Goal: Task Accomplishment & Management: Use online tool/utility

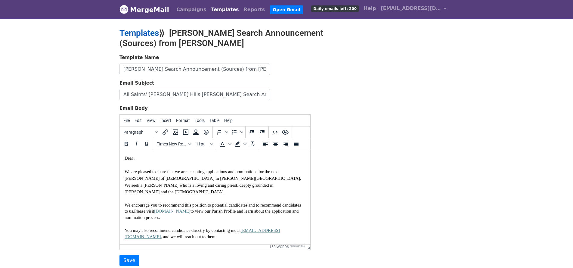
click at [140, 32] on link "Templates" at bounding box center [138, 33] width 39 height 10
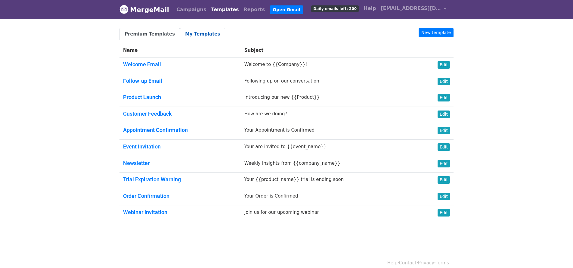
click at [204, 35] on link "My Templates" at bounding box center [202, 34] width 45 height 12
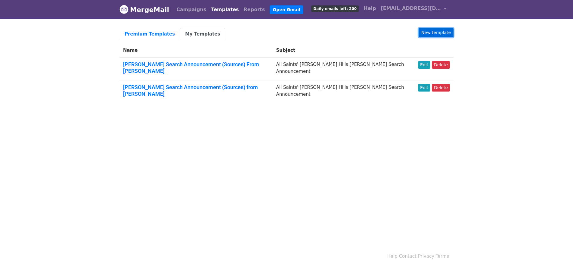
click at [438, 31] on link "New template" at bounding box center [435, 32] width 35 height 9
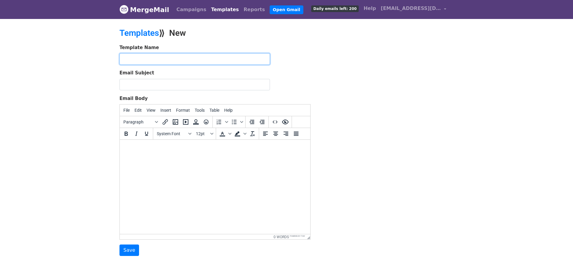
click at [139, 56] on input "text" at bounding box center [194, 58] width 150 height 11
click at [190, 58] on input "[PERSON_NAME] Search Announcement (Sources) from [PERSON_NAME]" at bounding box center [194, 58] width 150 height 11
click at [177, 59] on input "Rector Search Announcement Reminder (Sources) from John Gude" at bounding box center [194, 58] width 150 height 11
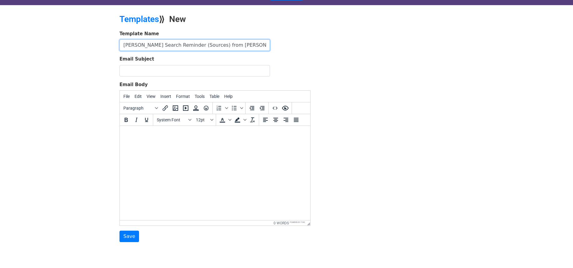
type input "[PERSON_NAME] Search Reminder (Sources) from [PERSON_NAME]"
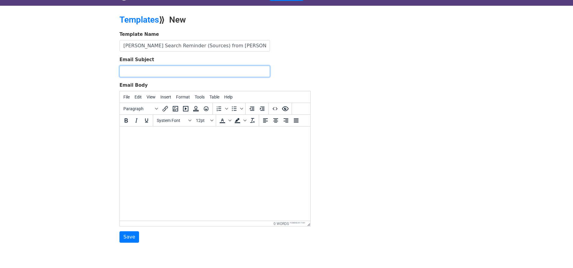
click at [170, 72] on input "Email Subject" at bounding box center [194, 71] width 150 height 11
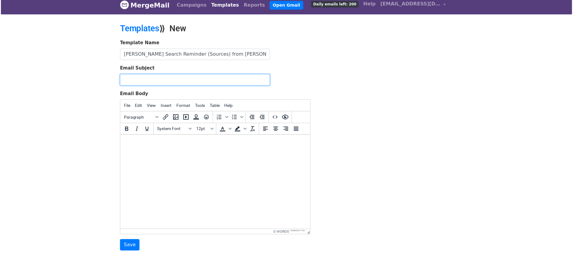
scroll to position [3, 0]
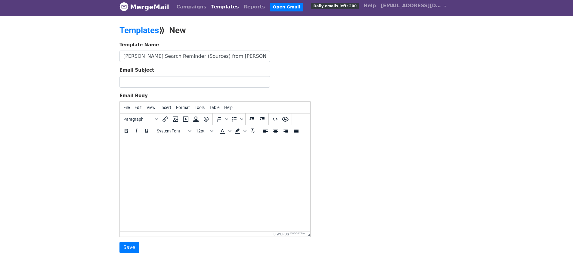
click at [147, 143] on body at bounding box center [215, 145] width 181 height 7
paste body
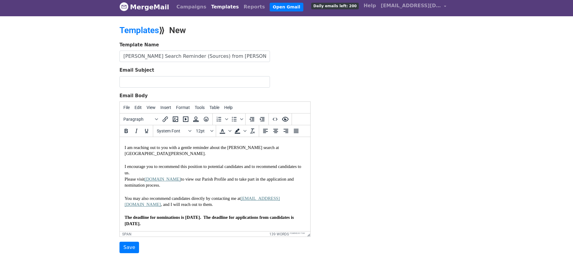
scroll to position [0, 0]
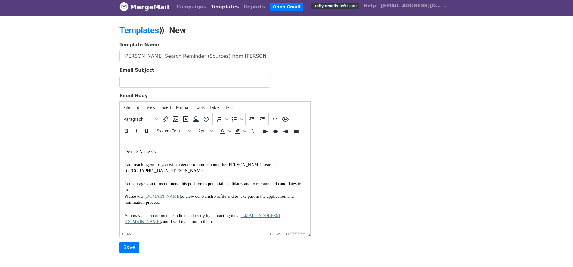
click at [125, 151] on span "Dear <<Name>>," at bounding box center [140, 151] width 31 height 5
click at [129, 82] on input "Email Subject" at bounding box center [194, 81] width 150 height 11
click at [162, 83] on input "All Saints' [PERSON_NAME] Hills [PERSON_NAME] Search Announcement" at bounding box center [194, 81] width 150 height 11
click at [122, 82] on input "All Saints' [PERSON_NAME] Hills [PERSON_NAME] Search Announcement" at bounding box center [194, 81] width 150 height 11
click at [209, 82] on input "Reminder: All Saints' Beverly Hills Rector Search Announcement" at bounding box center [194, 81] width 150 height 11
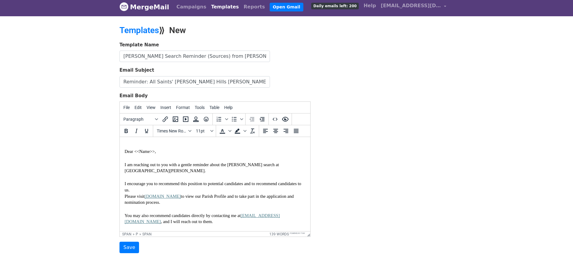
click at [248, 82] on input "Reminder: All Saints' Beverly Hills Rector Search Announcement" at bounding box center [194, 81] width 150 height 11
type input "Reminder: All Saints' [PERSON_NAME] Hills [PERSON_NAME] Search"
click at [343, 89] on div "Template Name Rector Search Reminder (Sources) from John Gude Email Subject Rem…" at bounding box center [286, 148] width 343 height 212
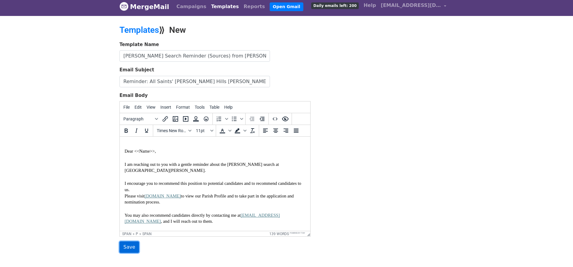
click at [130, 245] on input "Save" at bounding box center [129, 246] width 20 height 11
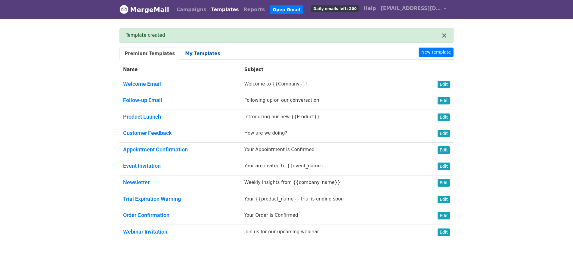
click at [189, 52] on link "My Templates" at bounding box center [202, 54] width 45 height 12
